Goal: Share content: Share content

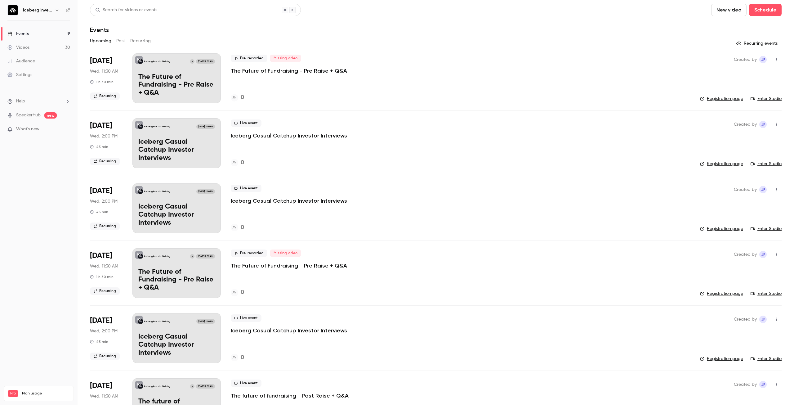
click at [286, 72] on p "The Future of Fundraising - Pre Raise + Q&A" at bounding box center [289, 70] width 116 height 7
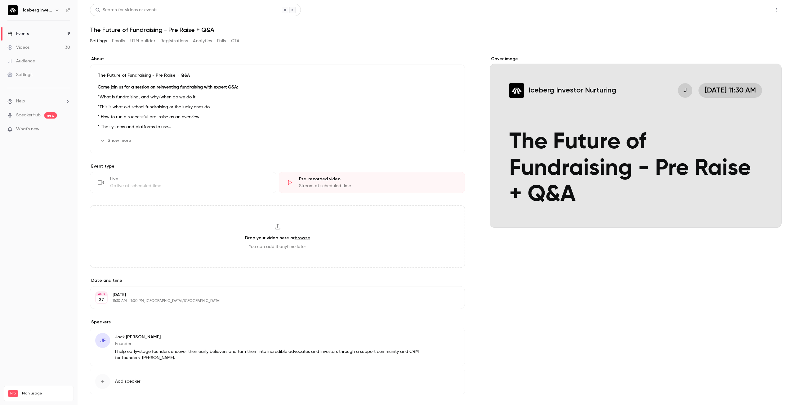
click at [751, 11] on button "Share" at bounding box center [754, 10] width 25 height 12
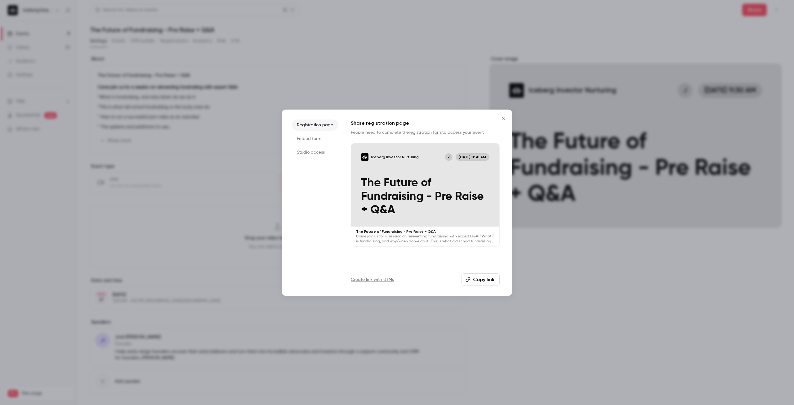
click at [482, 283] on button "Copy link" at bounding box center [481, 279] width 38 height 12
click at [444, 170] on div "Iceberg Investor Nurturing J [DATE] 11:30 AM The Future of Fundraising - Pre Ra…" at bounding box center [425, 184] width 148 height 83
click at [491, 279] on button "Copy link" at bounding box center [481, 279] width 38 height 12
